Goal: Task Accomplishment & Management: Manage account settings

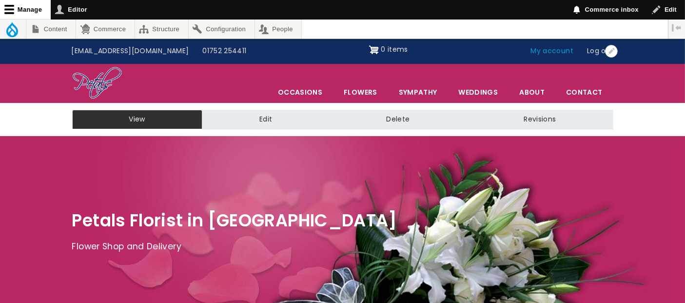
click at [568, 50] on link "My account" at bounding box center [552, 51] width 57 height 19
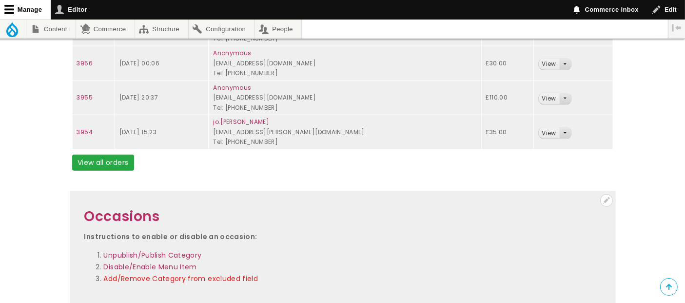
scroll to position [812, 0]
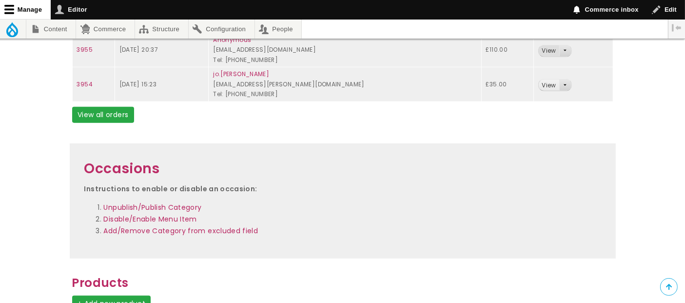
click at [545, 50] on link "View" at bounding box center [549, 50] width 20 height 11
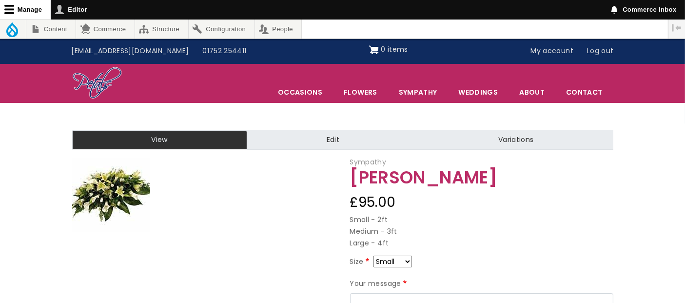
click at [121, 201] on img at bounding box center [111, 194] width 78 height 73
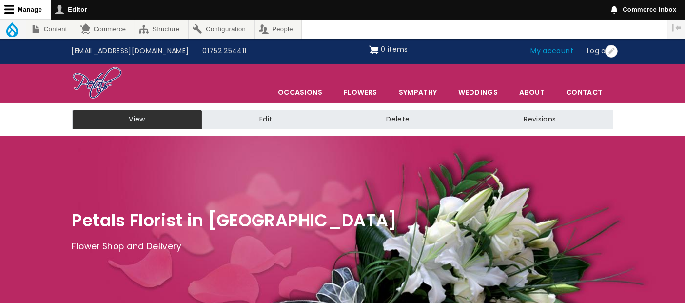
click at [544, 45] on link "My account" at bounding box center [552, 51] width 57 height 19
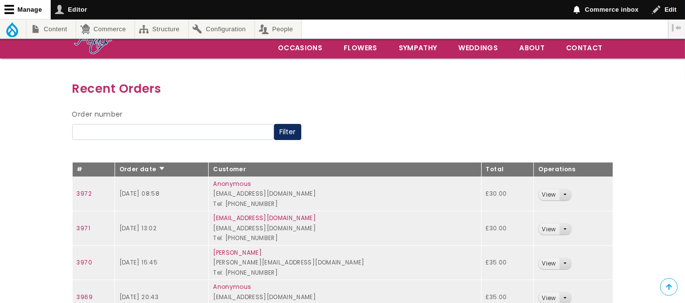
scroll to position [39, 0]
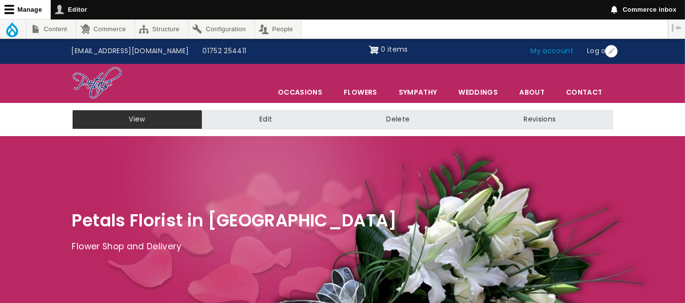
click at [556, 56] on link "My account" at bounding box center [552, 51] width 57 height 19
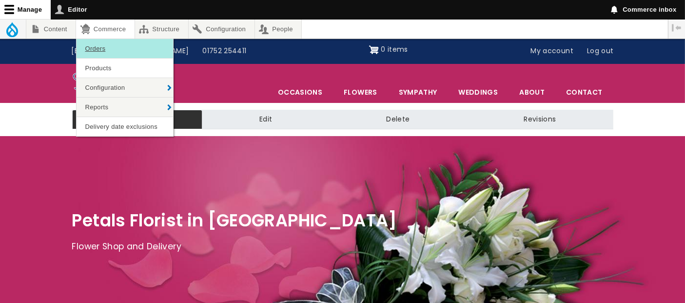
click at [101, 51] on link "Orders" at bounding box center [125, 48] width 97 height 19
